Goal: Transaction & Acquisition: Purchase product/service

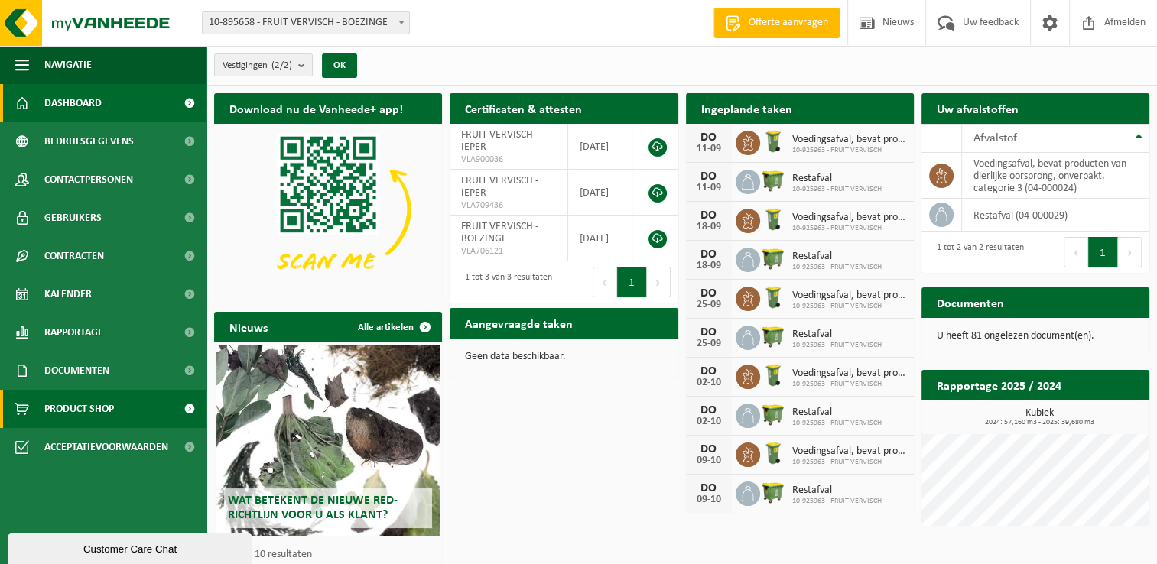
click at [84, 411] on span "Product Shop" at bounding box center [79, 409] width 70 height 38
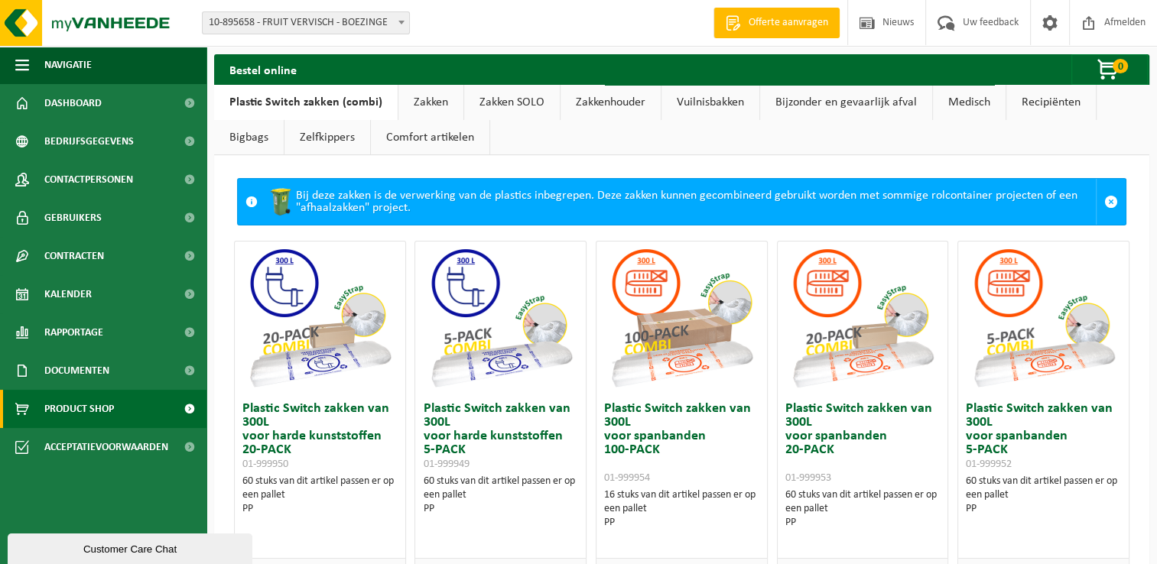
click at [720, 106] on link "Vuilnisbakken" at bounding box center [711, 102] width 98 height 35
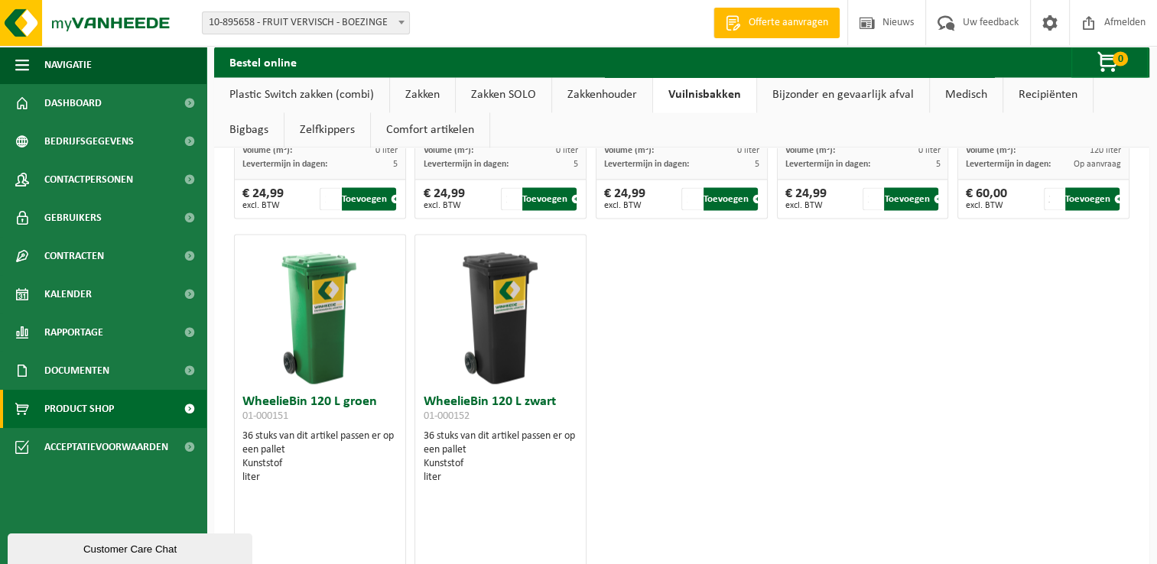
scroll to position [2352, 0]
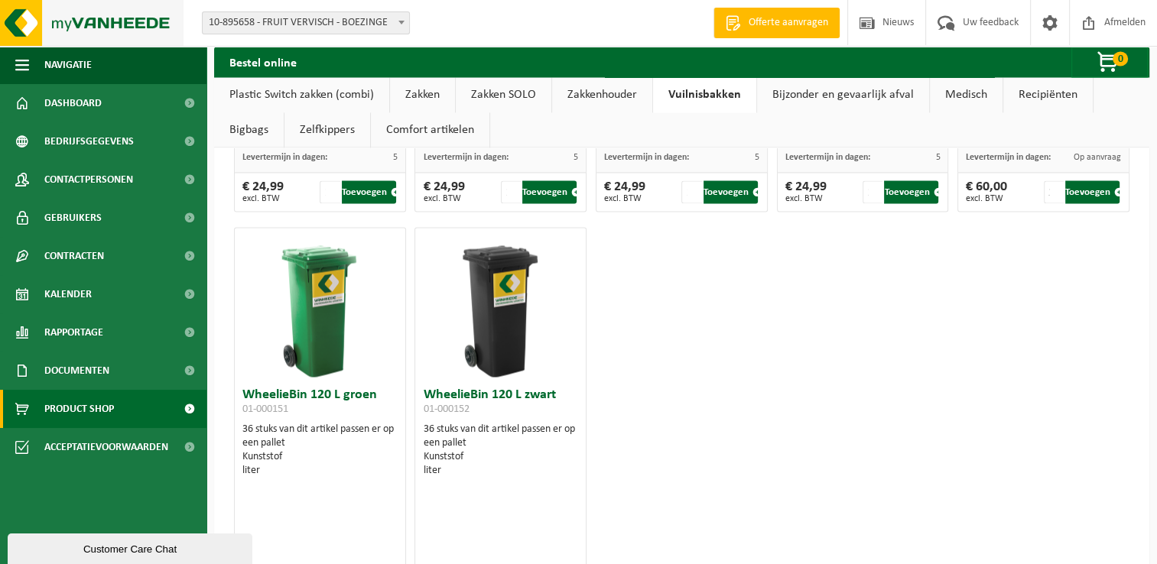
click at [101, 25] on img at bounding box center [92, 23] width 184 height 46
